Goal: Information Seeking & Learning: Understand process/instructions

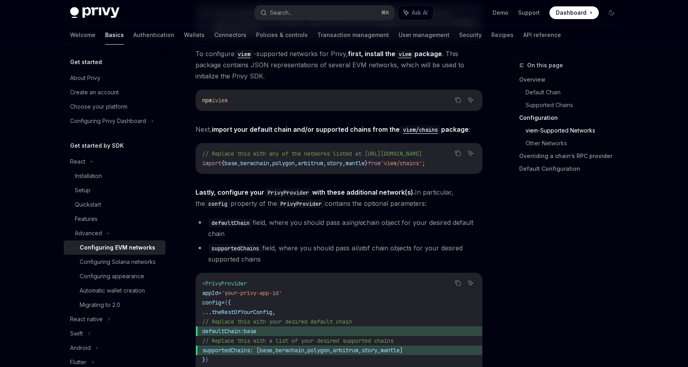
click at [293, 17] on button "Search... ⌘ K" at bounding box center [324, 13] width 139 height 14
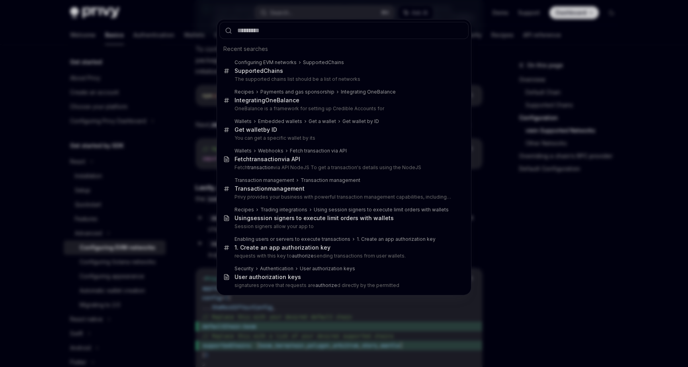
scroll to position [867, 0]
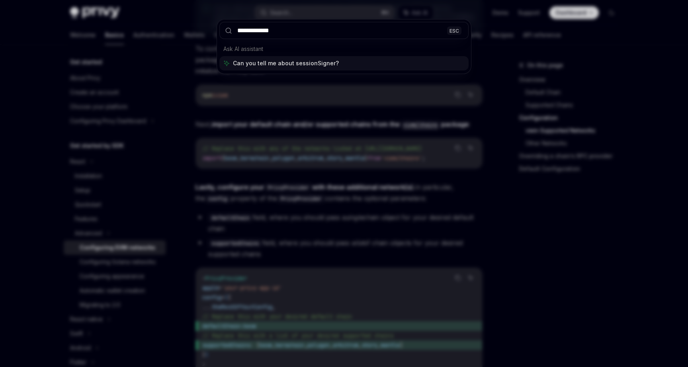
type input "**********"
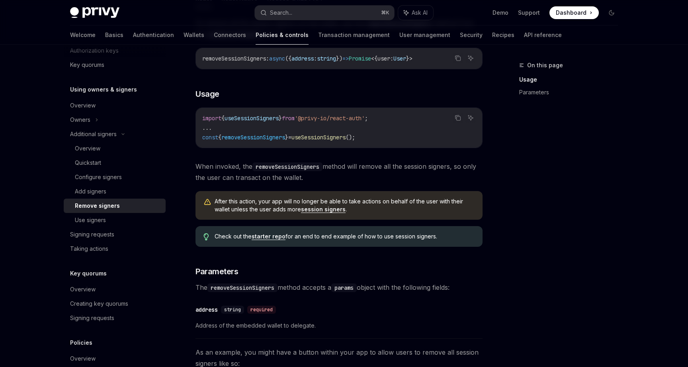
scroll to position [149, 0]
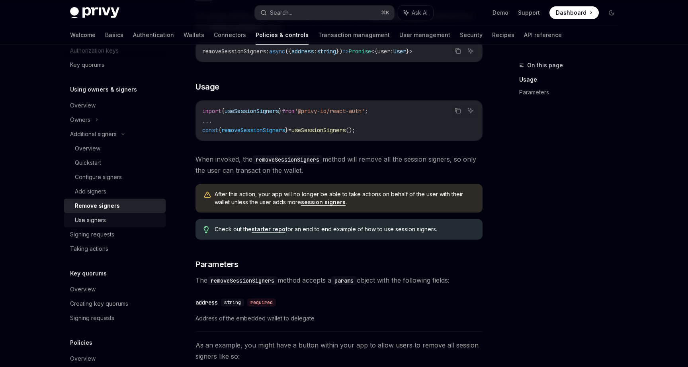
click at [120, 216] on div "Use signers" at bounding box center [118, 220] width 86 height 10
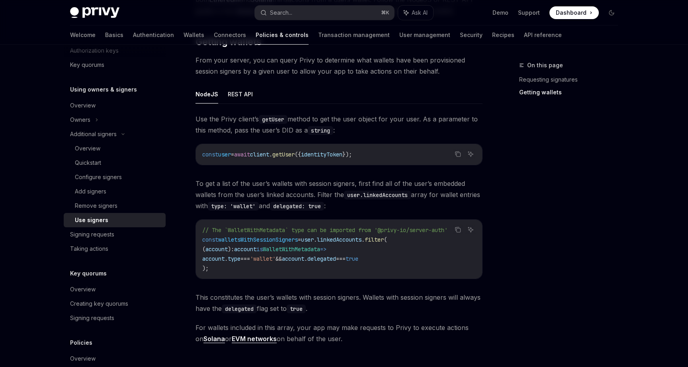
scroll to position [286, 0]
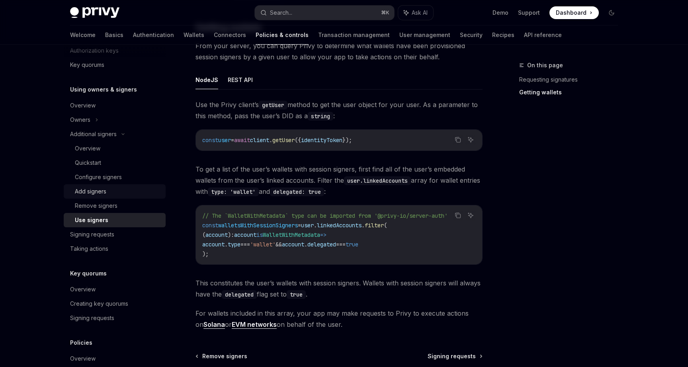
click at [116, 194] on div "Add signers" at bounding box center [118, 192] width 86 height 10
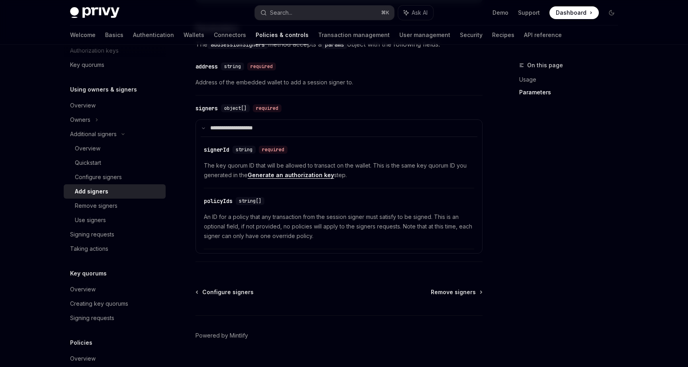
scroll to position [347, 0]
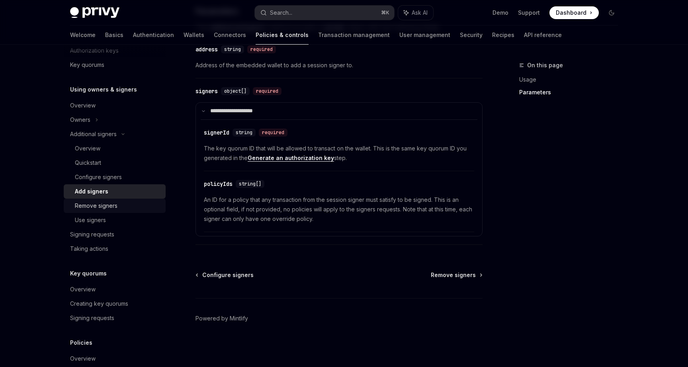
click at [103, 203] on div "Remove signers" at bounding box center [96, 206] width 43 height 10
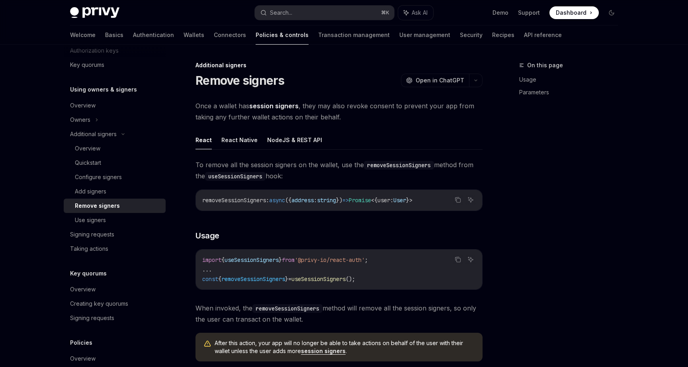
type textarea "*"
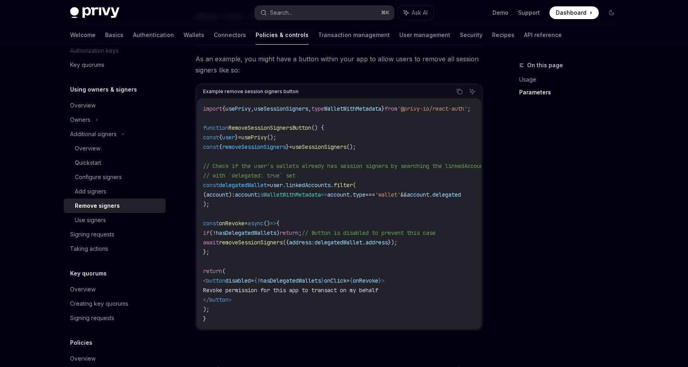
scroll to position [441, 0]
